Goal: Communication & Community: Ask a question

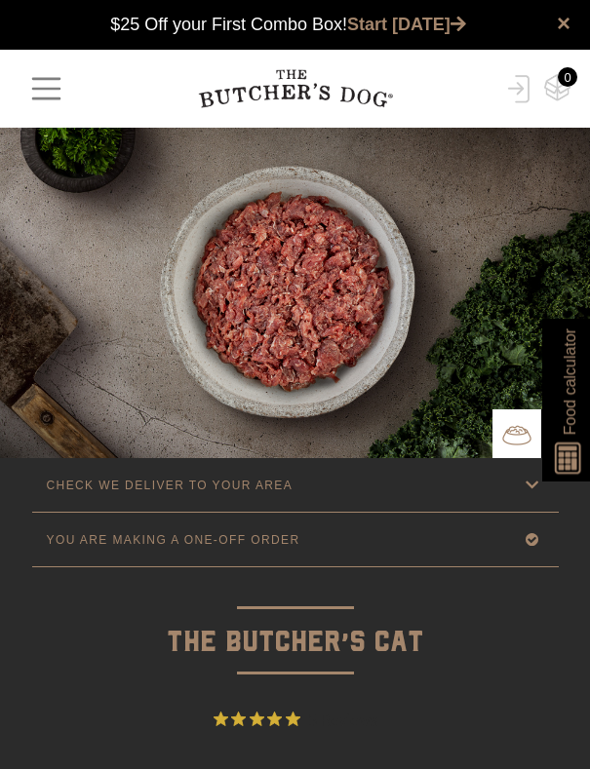
click at [47, 85] on span "button" at bounding box center [46, 88] width 37 height 37
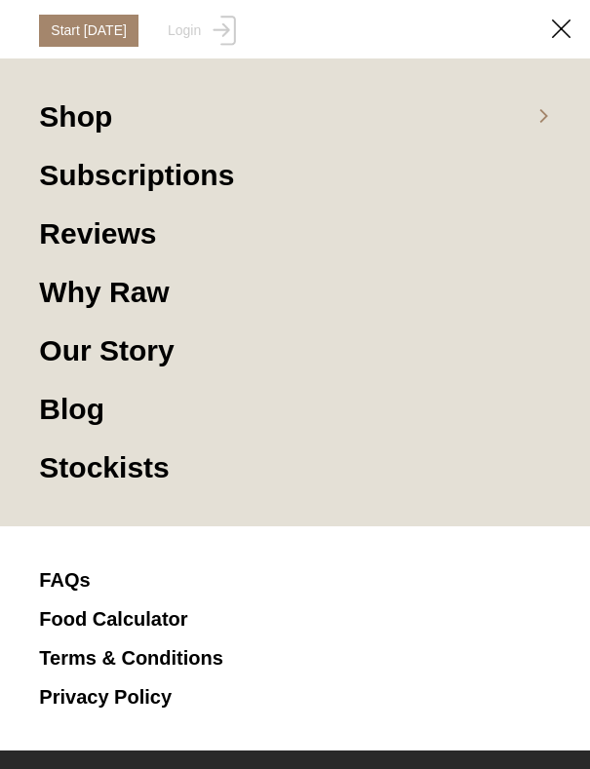
scroll to position [97, 0]
click at [563, 27] on img at bounding box center [561, 29] width 19 height 19
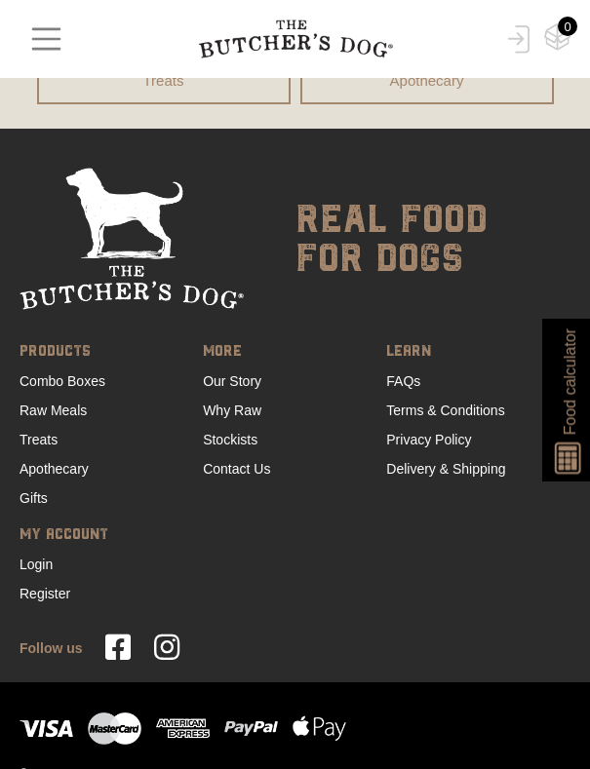
scroll to position [5468, 0]
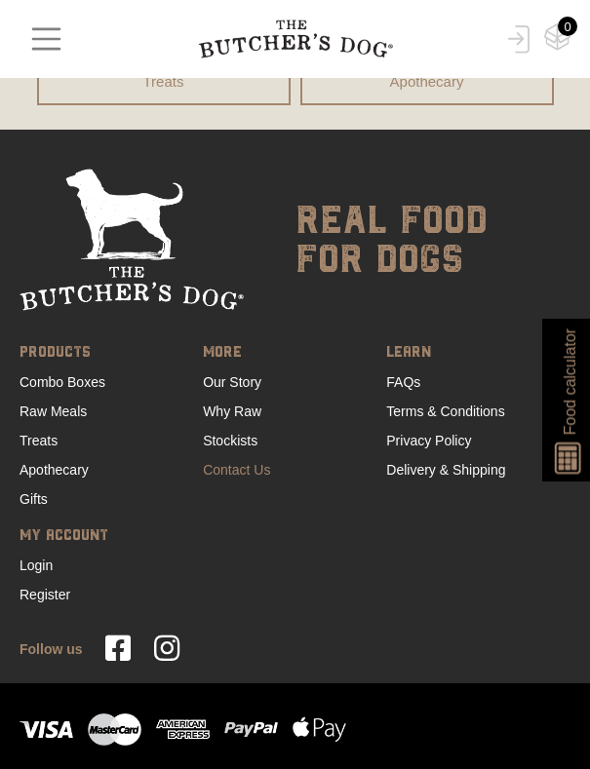
click at [235, 462] on link "Contact Us" at bounding box center [236, 470] width 67 height 16
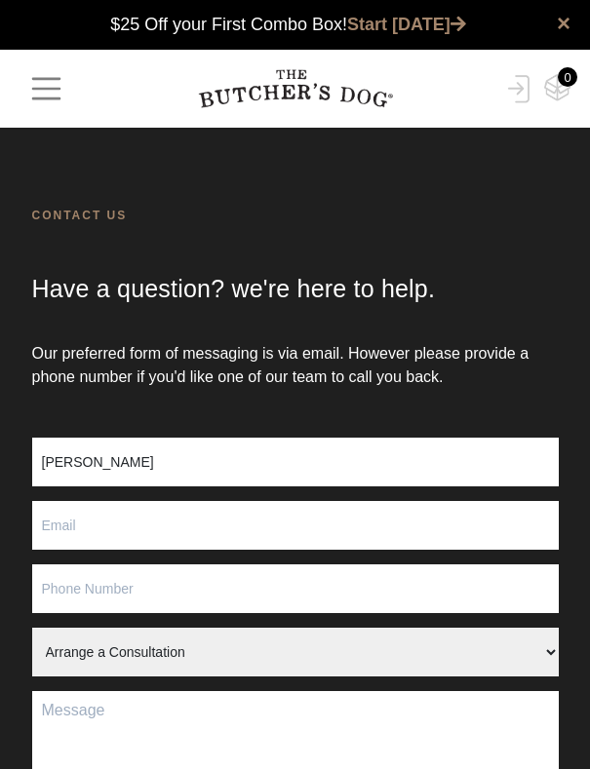
scroll to position [1, 0]
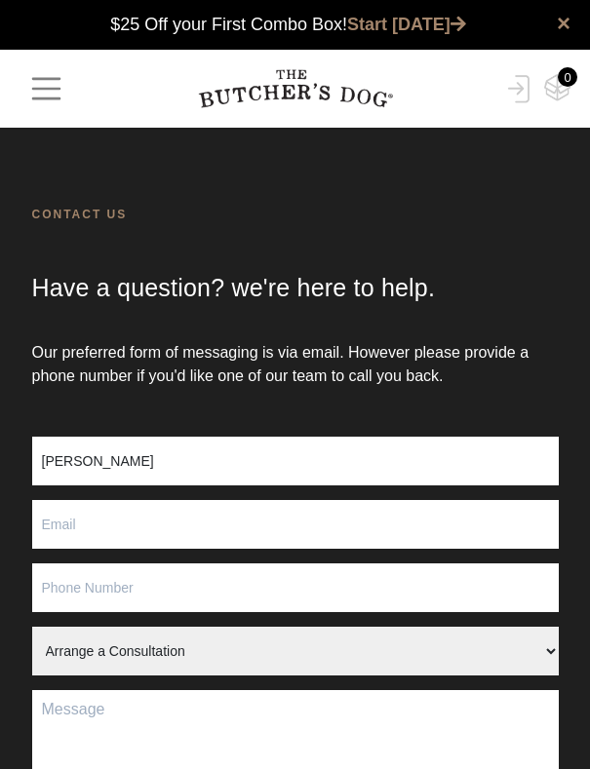
type input "[PERSON_NAME]"
click at [133, 524] on input "Contact form" at bounding box center [295, 524] width 527 height 49
type input "r"
type input "[EMAIL_ADDRESS][DOMAIN_NAME]"
type input "0478724"
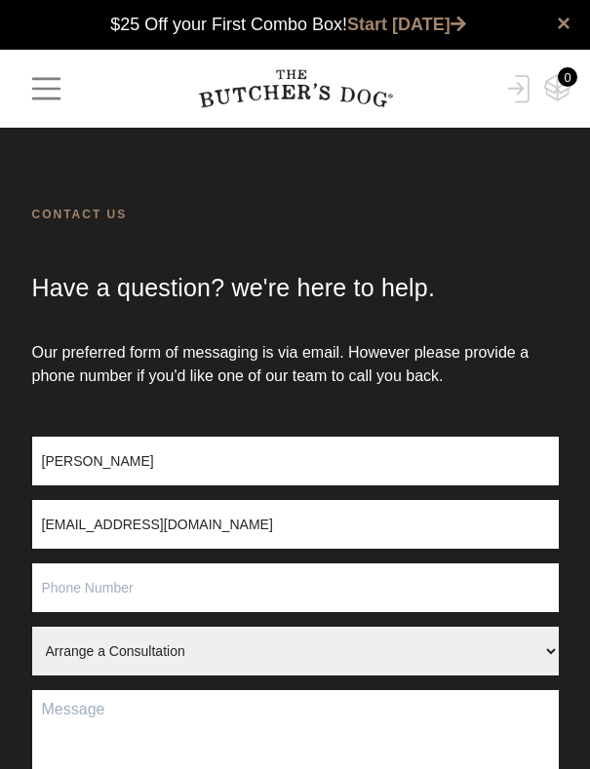
type input "0478724769"
select select "Stock Enquiry"
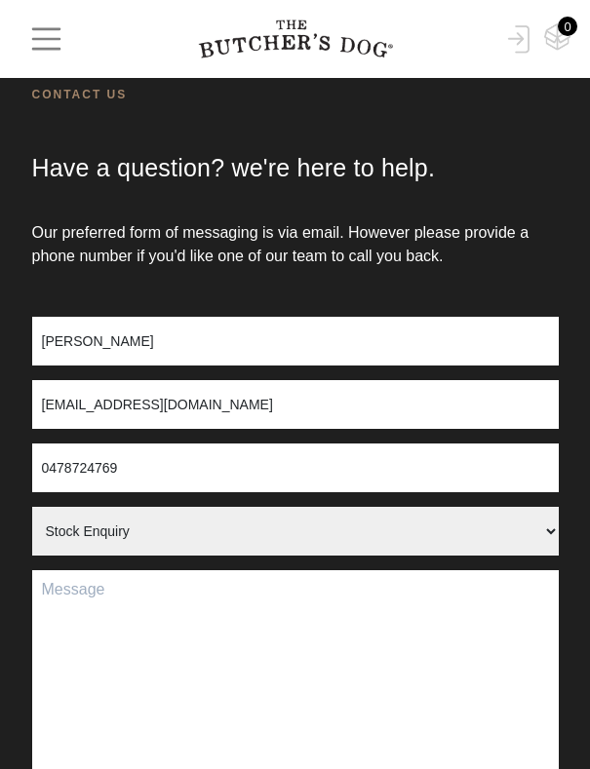
scroll to position [316, 0]
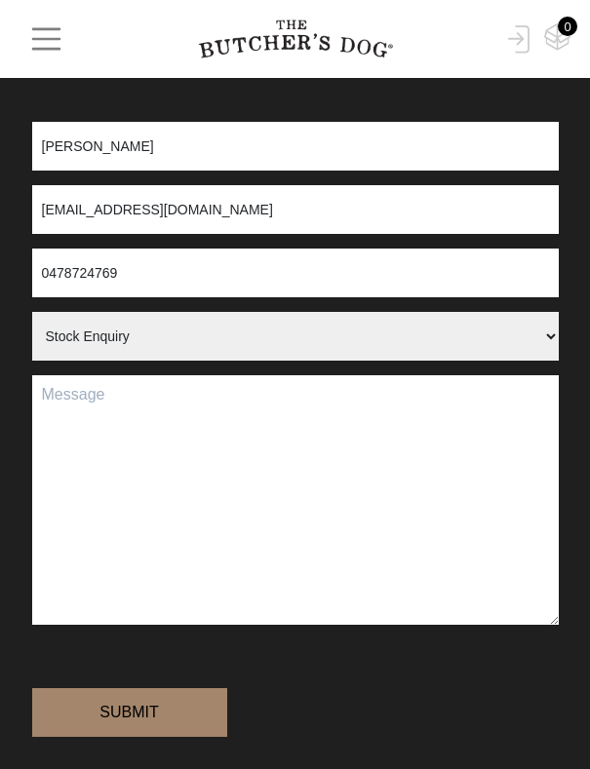
click at [132, 442] on textarea "Contact form" at bounding box center [295, 500] width 527 height 250
paste textarea "Subject: Partnership Opportunity with @simply_recreate – Cat Food Collaboration…"
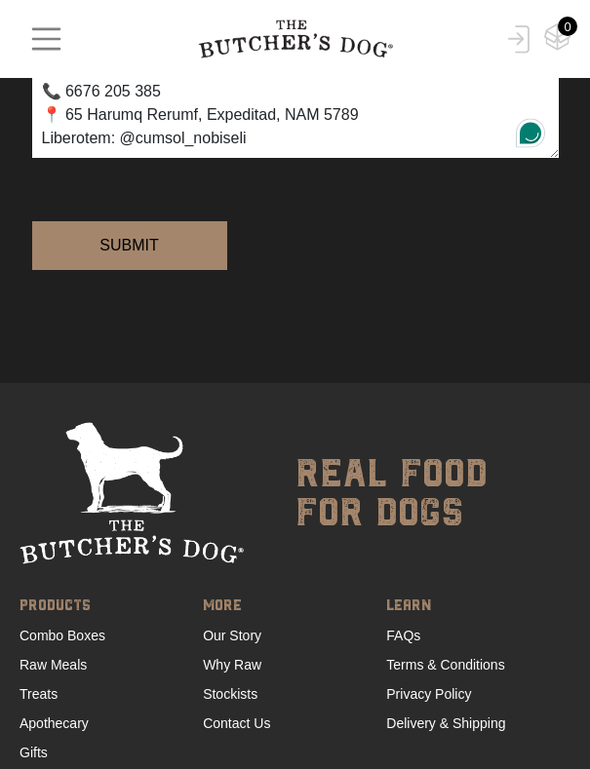
scroll to position [800, 0]
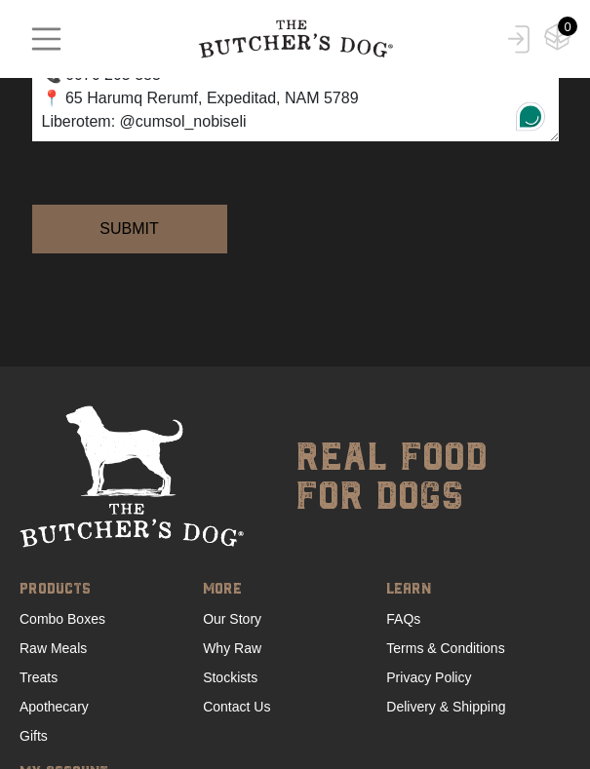
type textarea "Subject: Partnership Opportunity with @simply_recreate – Cat Food Collaboration…"
click at [134, 254] on input "Submit" at bounding box center [129, 229] width 195 height 49
